Goal: Complete application form: Complete application form

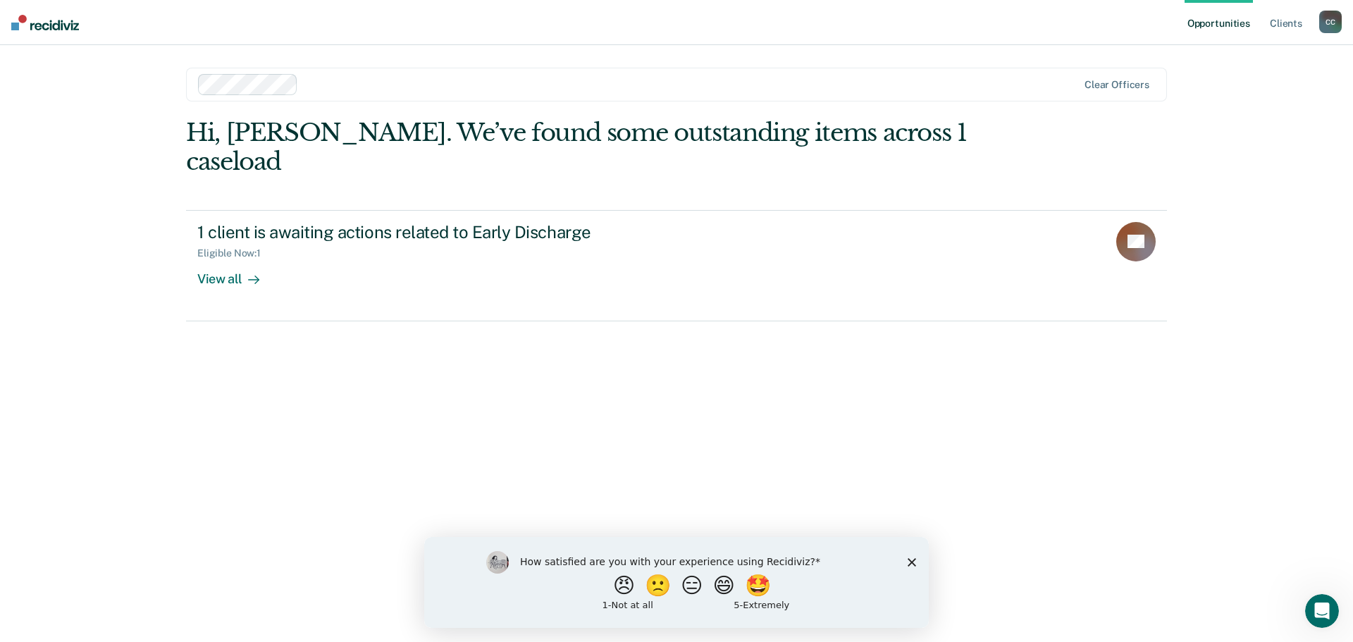
click at [914, 560] on polygon "Close survey" at bounding box center [912, 562] width 8 height 8
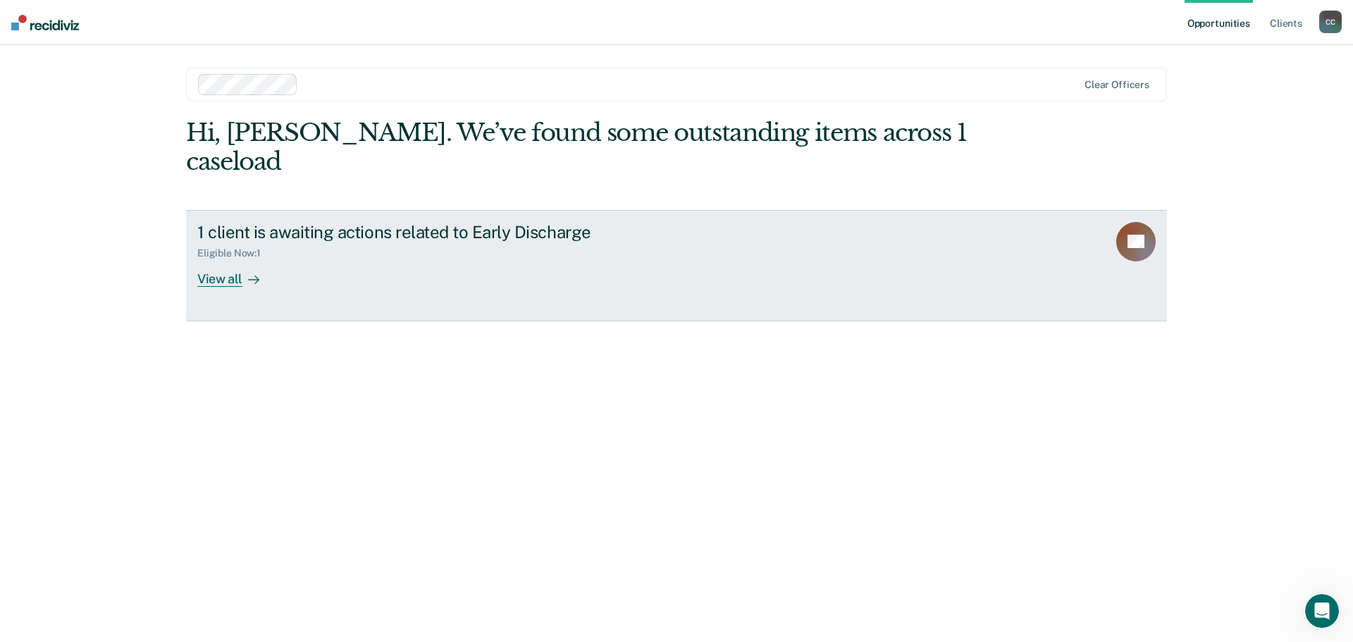
click at [267, 259] on div "View all" at bounding box center [236, 272] width 79 height 27
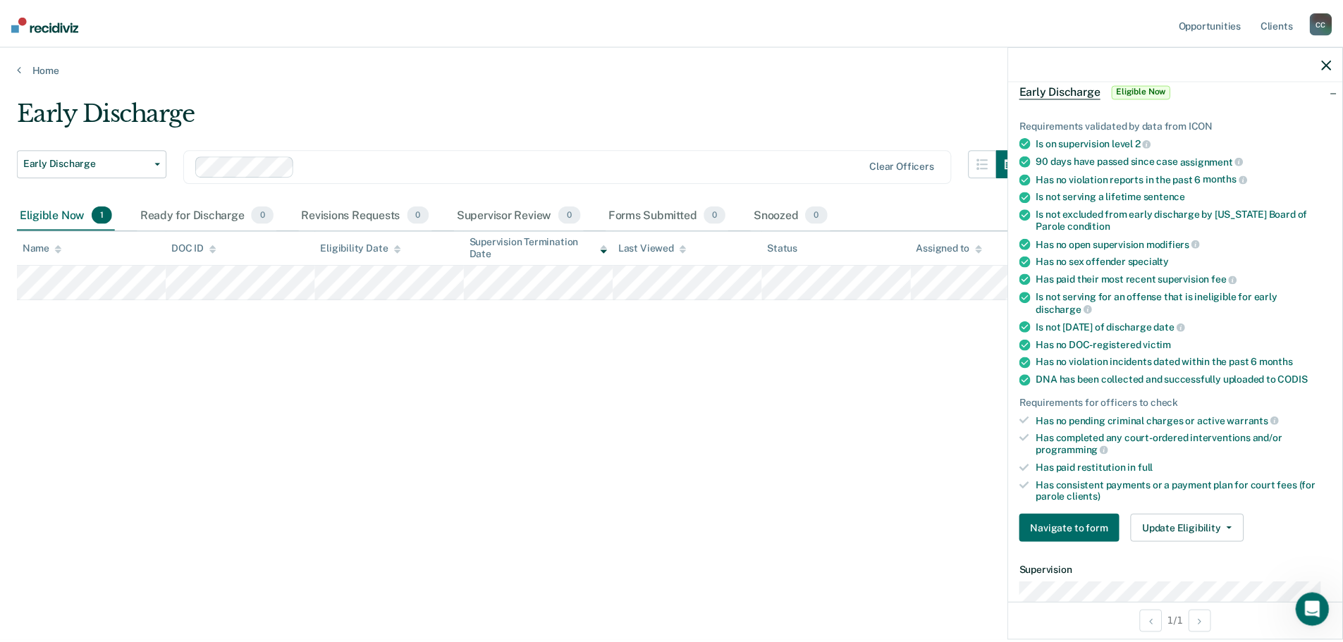
scroll to position [141, 0]
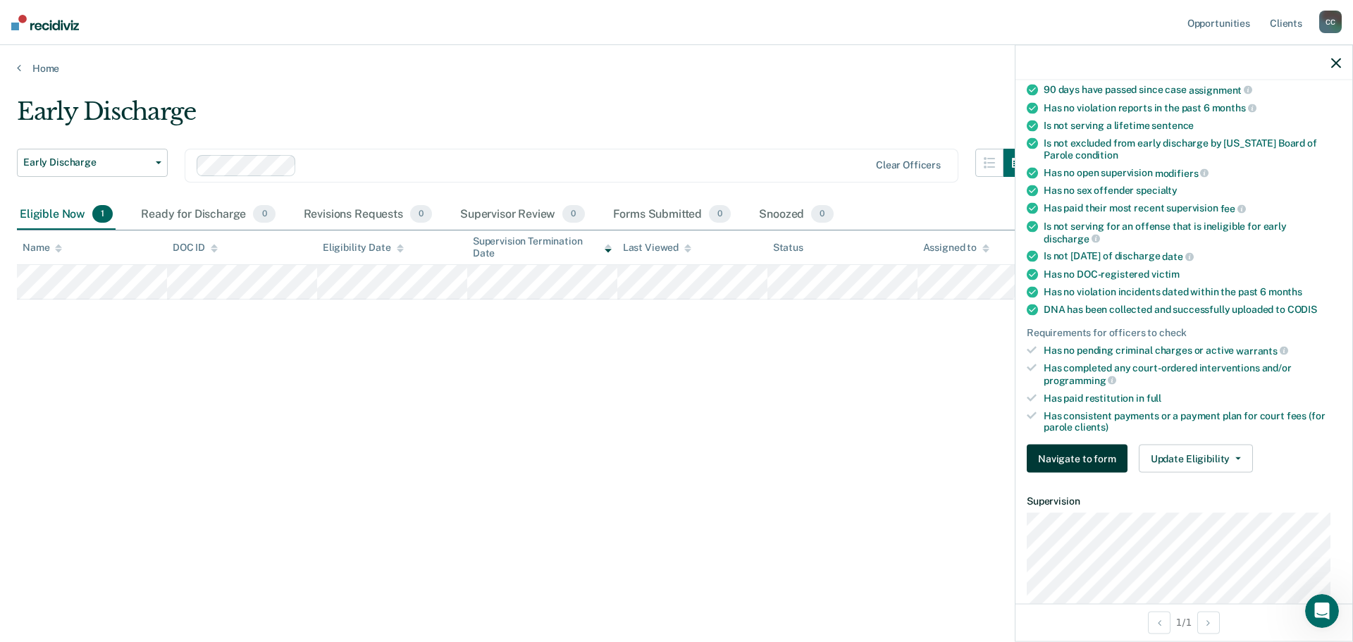
click at [1086, 456] on button "Navigate to form" at bounding box center [1077, 459] width 101 height 28
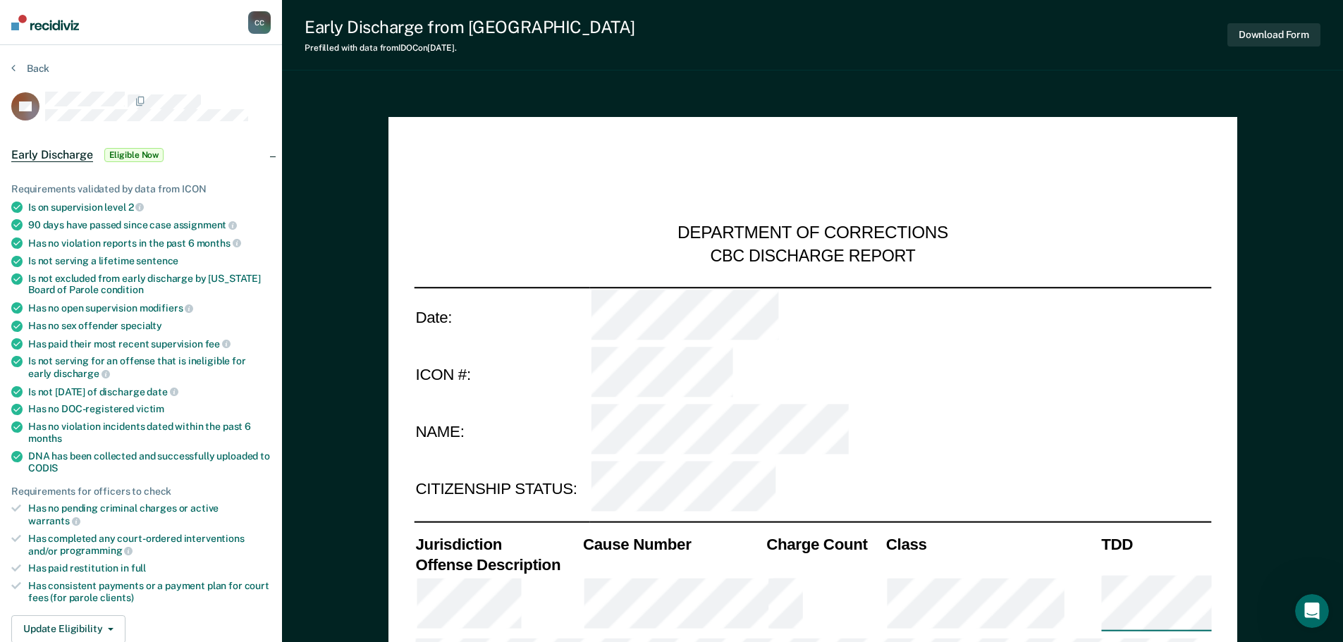
type textarea "x"
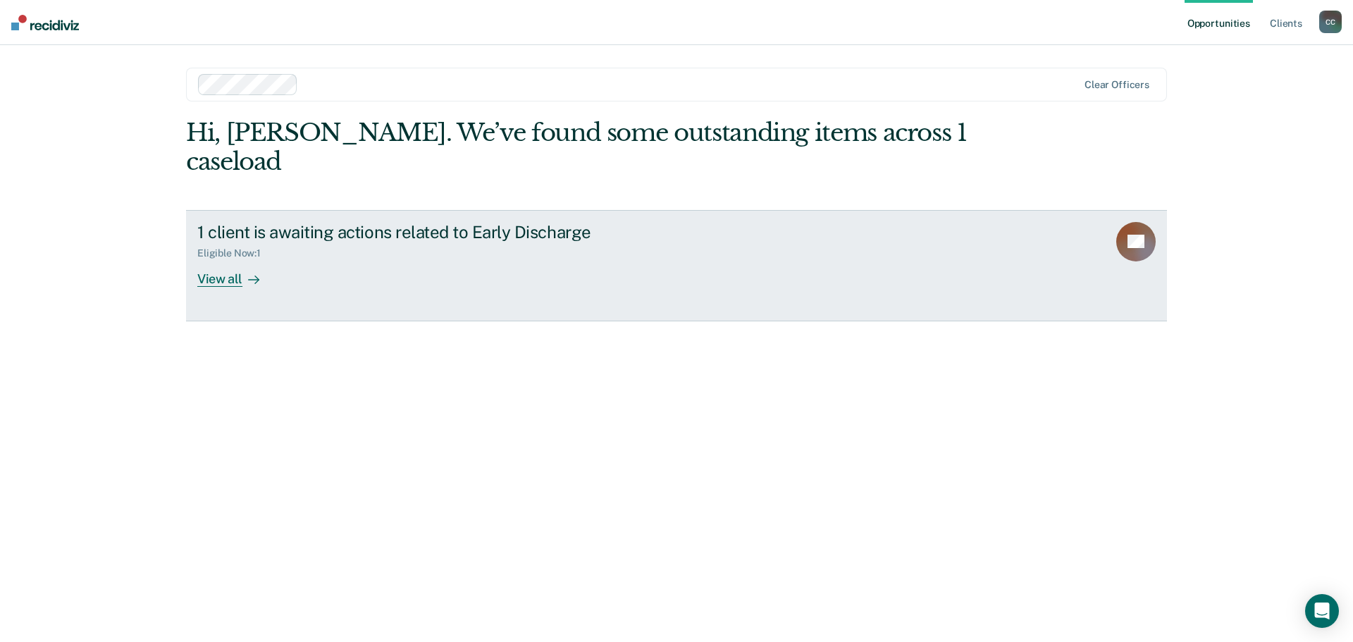
click at [246, 271] on div at bounding box center [250, 279] width 17 height 16
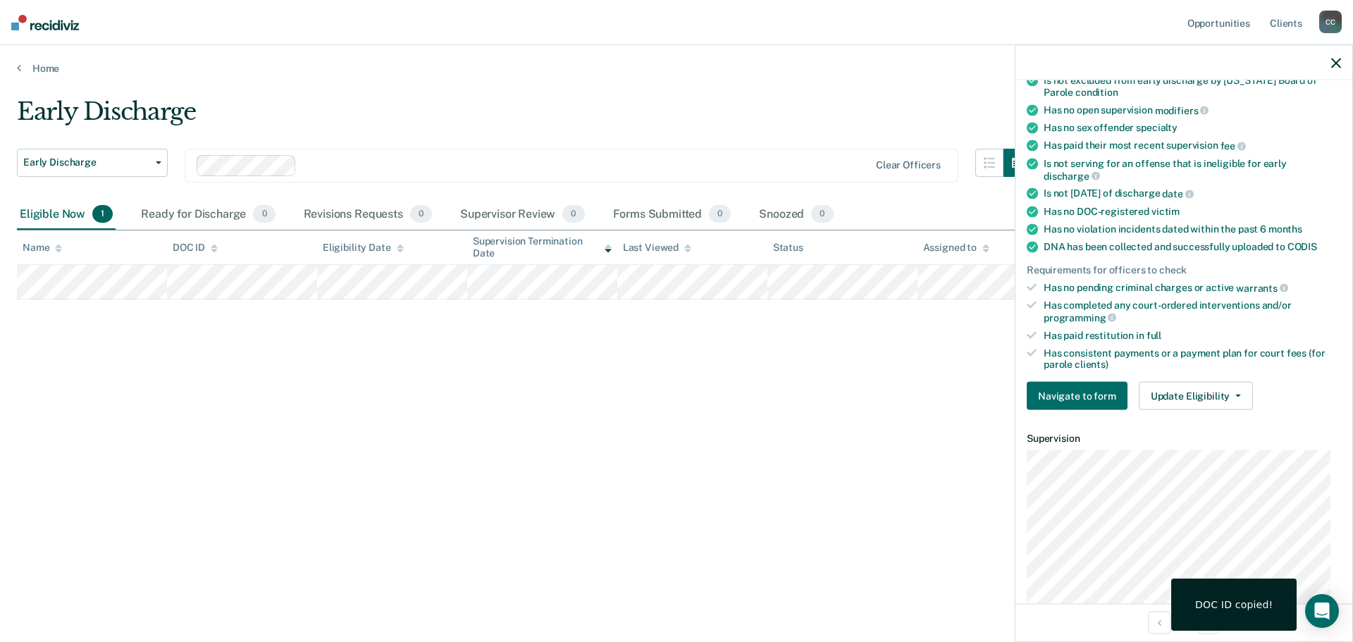
scroll to position [211, 0]
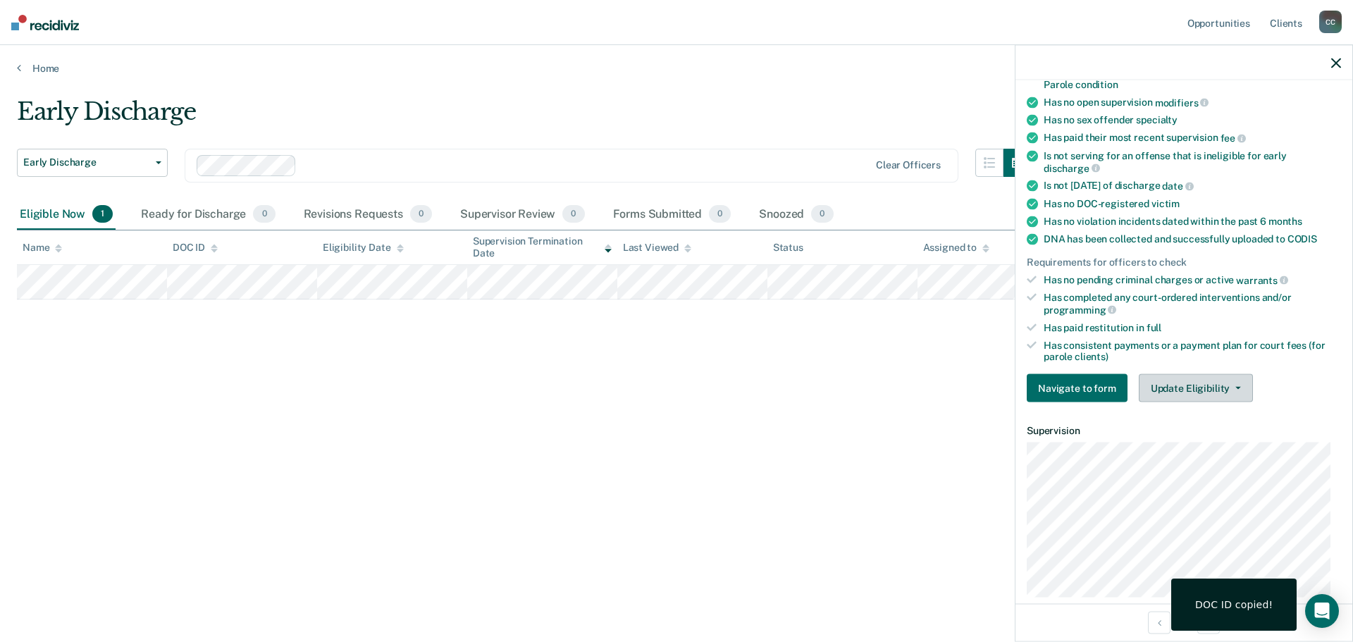
click at [1227, 390] on button "Update Eligibility" at bounding box center [1196, 388] width 114 height 28
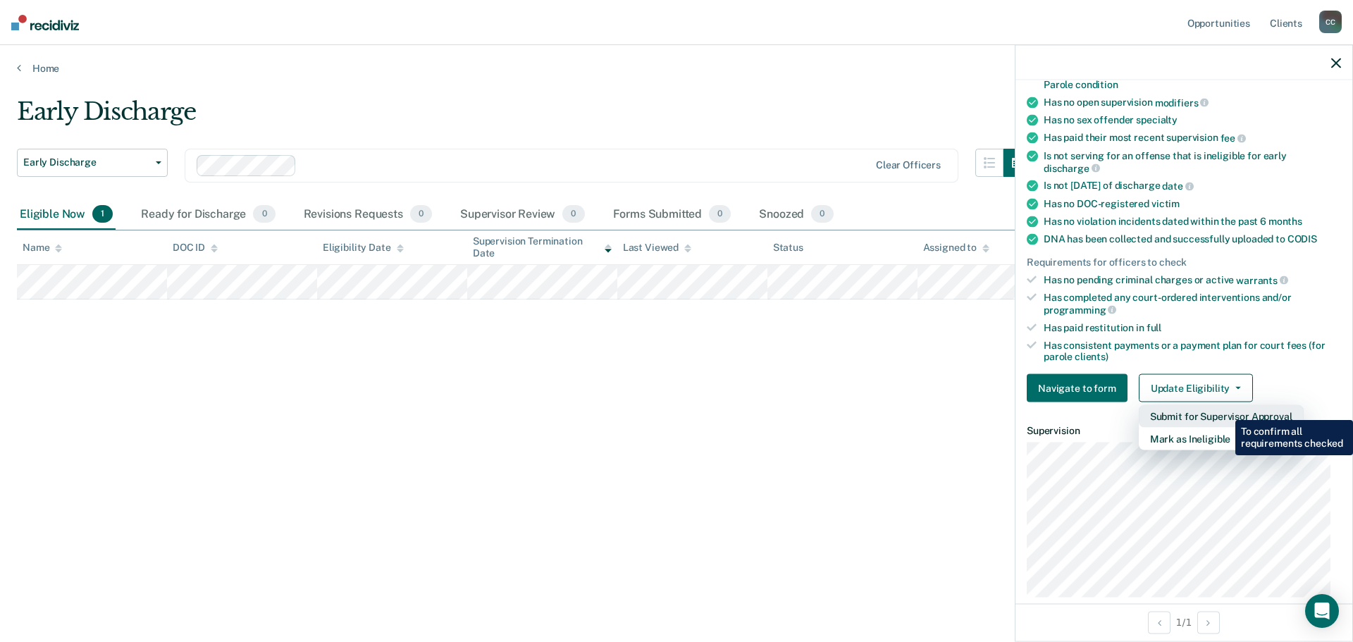
click at [1224, 410] on button "Submit for Supervisor Approval" at bounding box center [1221, 416] width 165 height 23
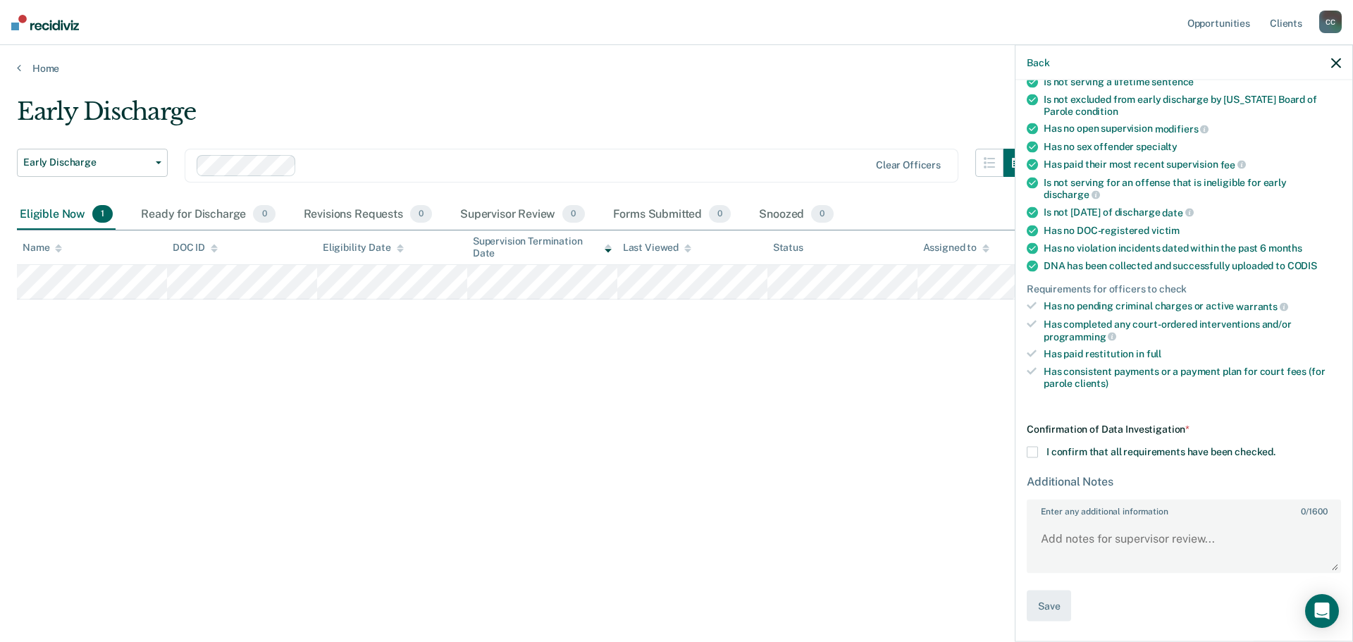
scroll to position [183, 0]
click at [1341, 63] on icon "button" at bounding box center [1336, 63] width 10 height 10
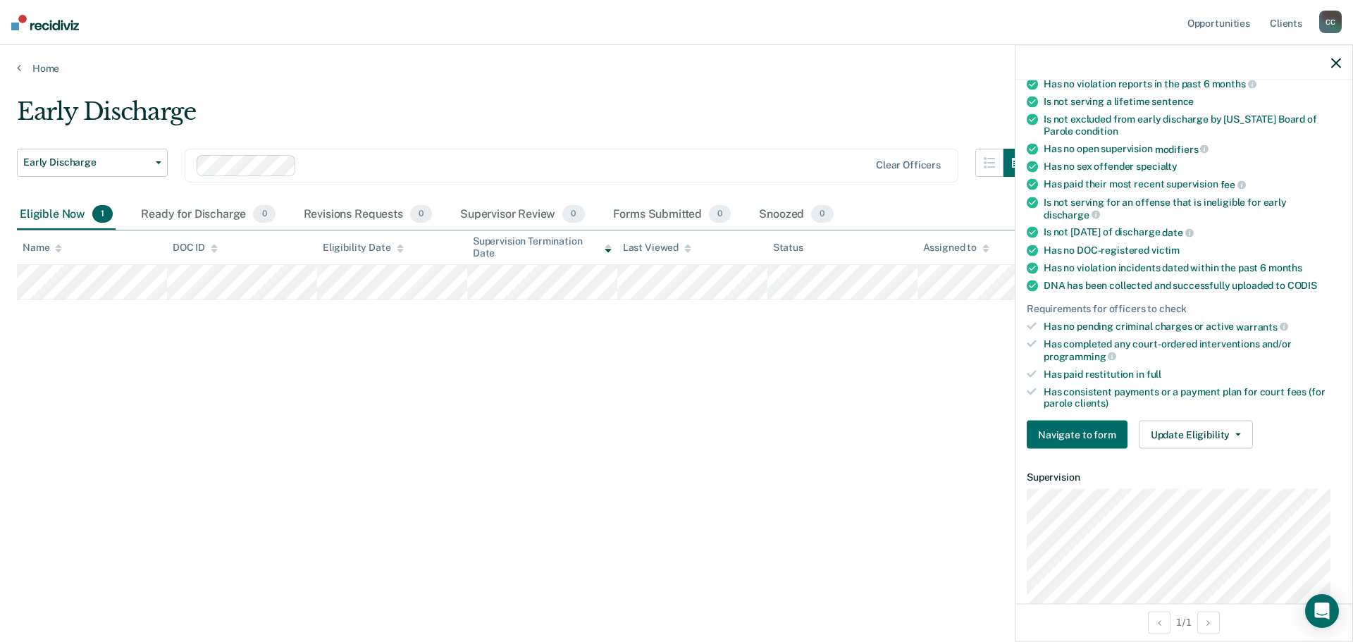
scroll to position [211, 0]
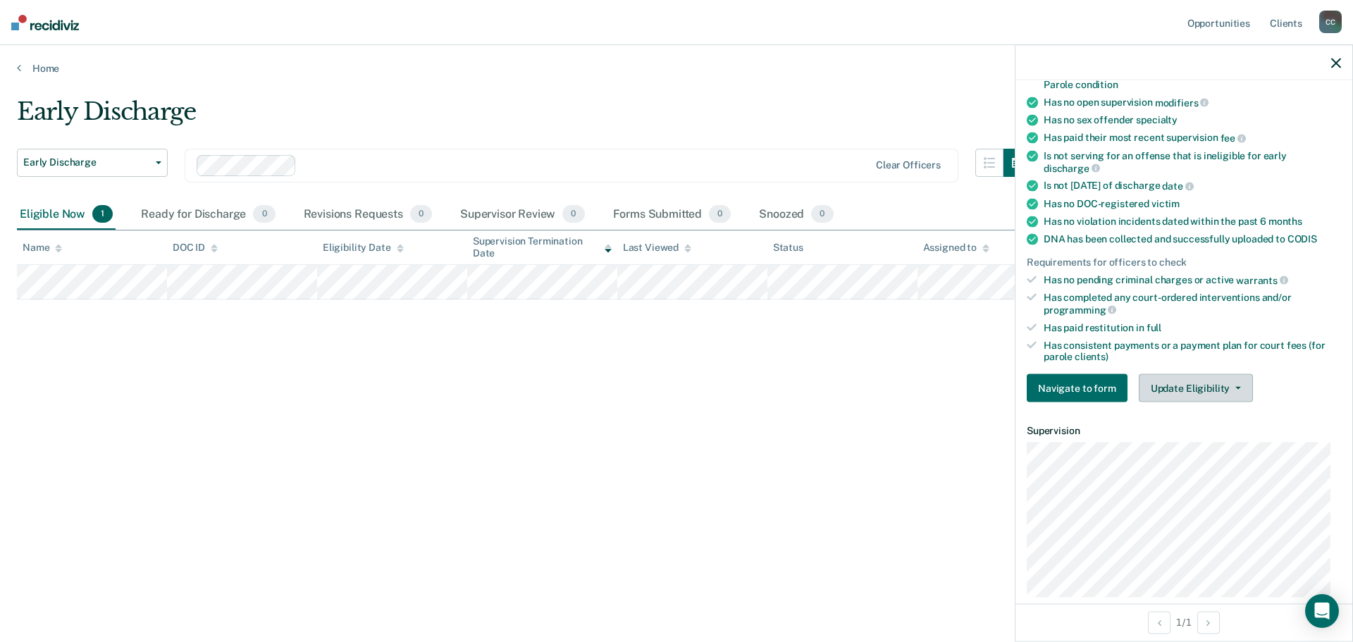
click at [1202, 374] on button "Update Eligibility" at bounding box center [1196, 388] width 114 height 28
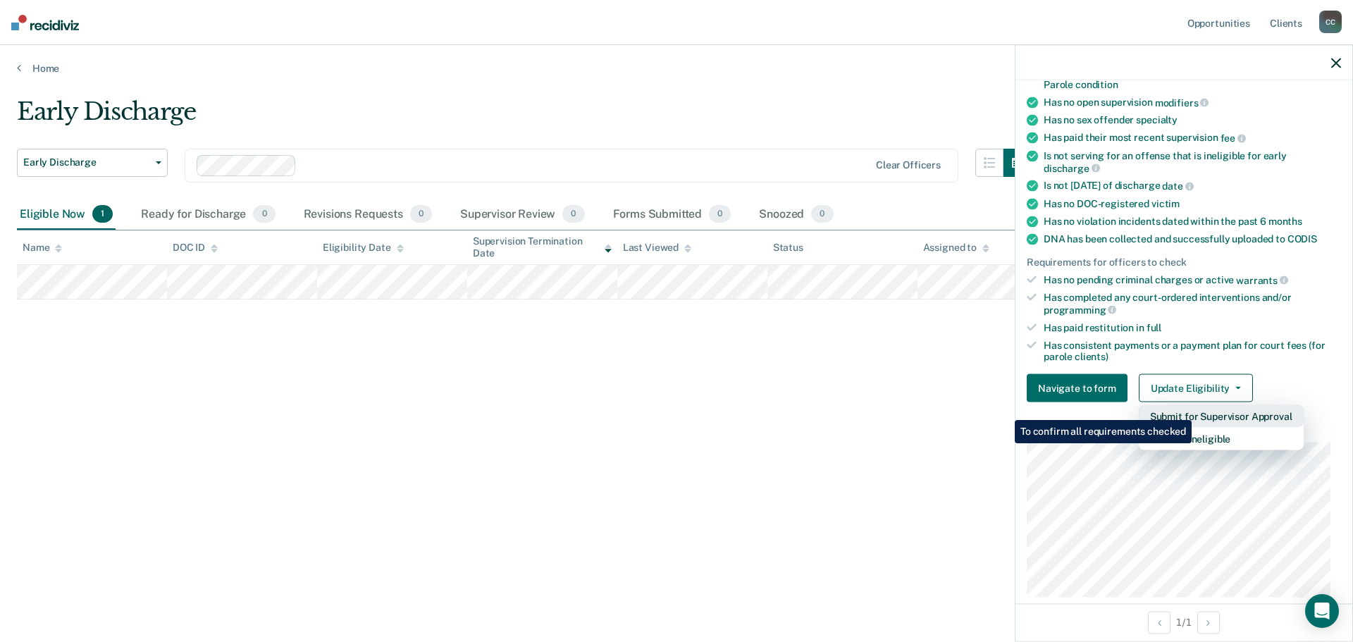
click at [1194, 410] on button "Submit for Supervisor Approval" at bounding box center [1221, 416] width 165 height 23
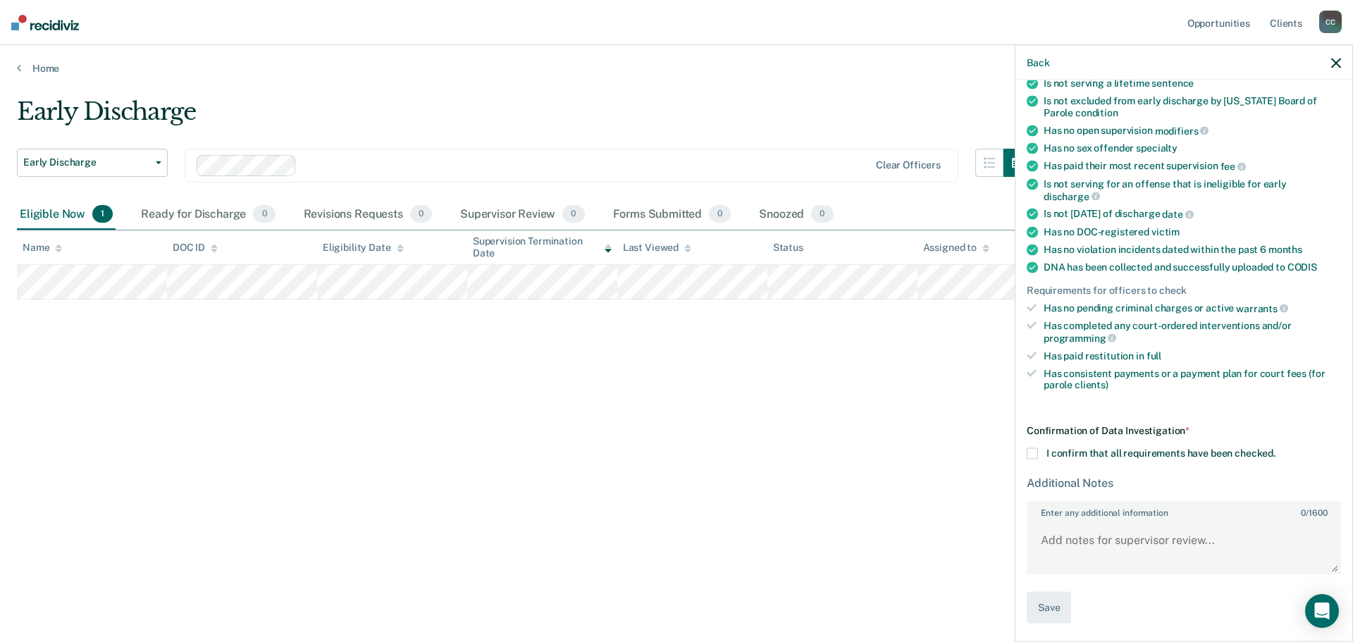
click at [1035, 455] on span at bounding box center [1032, 453] width 11 height 11
click at [1276, 448] on input "I confirm that all requirements have been checked." at bounding box center [1276, 448] width 0 height 0
click at [1063, 532] on textarea "Enter any additional information 0 / 1600" at bounding box center [1184, 547] width 312 height 52
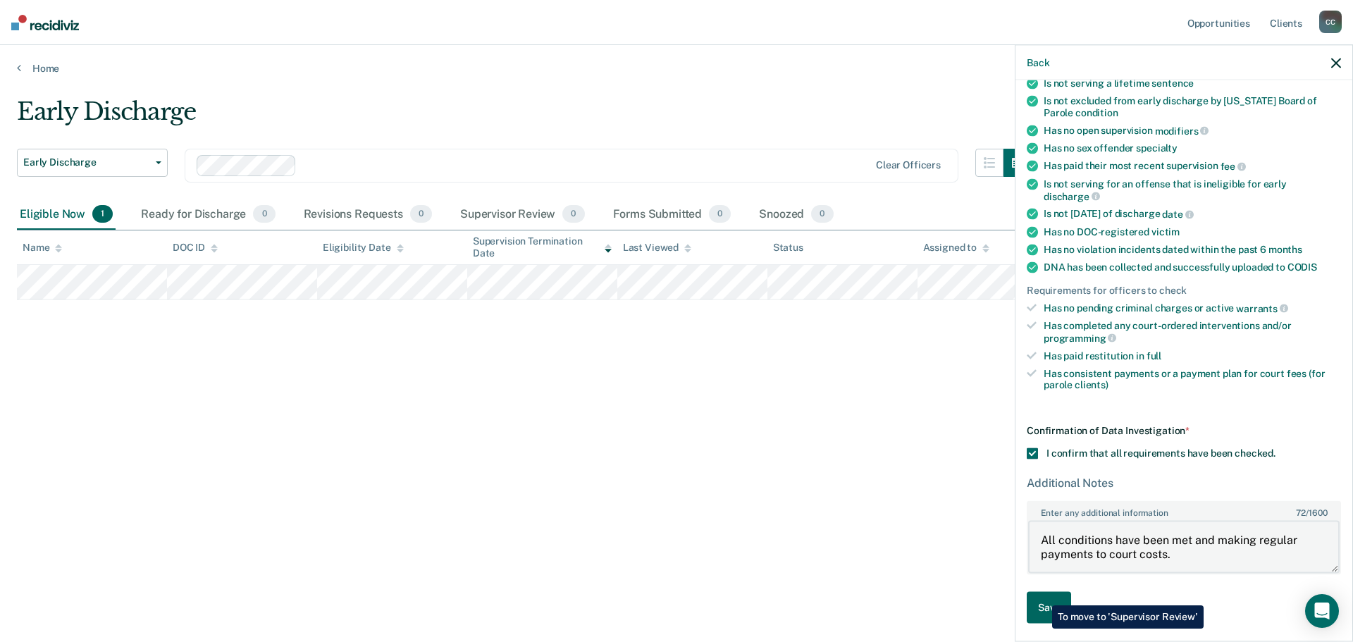
type textarea "All conditions have been met and making regular payments to court costs."
click at [1042, 595] on button "Save" at bounding box center [1049, 607] width 44 height 32
